Goal: Navigation & Orientation: Find specific page/section

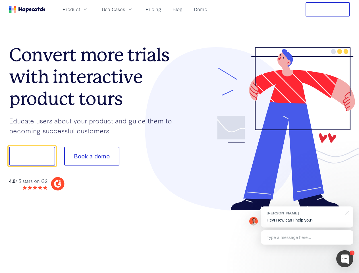
click at [180, 137] on div at bounding box center [265, 129] width 171 height 164
click at [80, 9] on span "Product" at bounding box center [72, 9] width 18 height 7
click at [125, 9] on span "Use Cases" at bounding box center [113, 9] width 23 height 7
click at [328, 9] on button "Free Trial" at bounding box center [328, 9] width 44 height 14
click at [32, 156] on button "Show me!" at bounding box center [32, 156] width 46 height 19
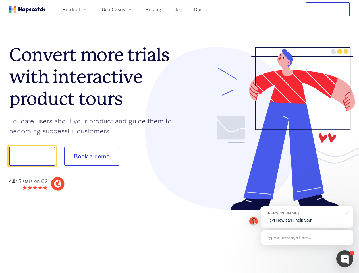
click at [92, 156] on button "Book a demo" at bounding box center [91, 156] width 55 height 19
click at [345, 259] on div at bounding box center [345, 258] width 17 height 17
click at [307, 217] on div "[PERSON_NAME] Hey! How can I help you?" at bounding box center [307, 217] width 93 height 21
click at [347, 212] on div at bounding box center [347, 213] width 14 height 12
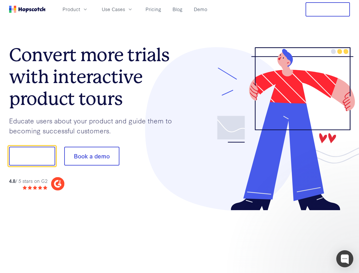
click at [307, 238] on div at bounding box center [300, 194] width 107 height 114
